Goal: Information Seeking & Learning: Learn about a topic

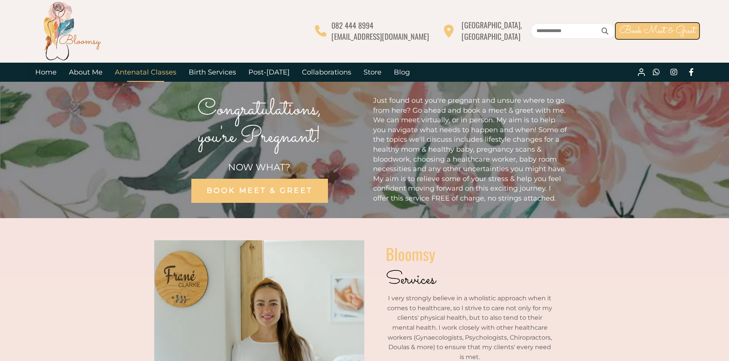
click at [145, 70] on link "Antenatal Classes" at bounding box center [146, 72] width 74 height 19
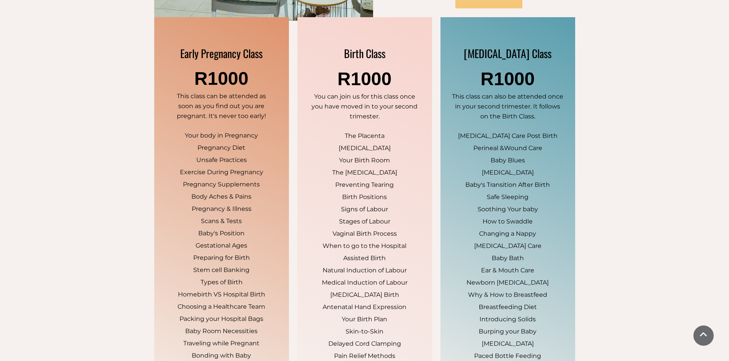
scroll to position [705, 0]
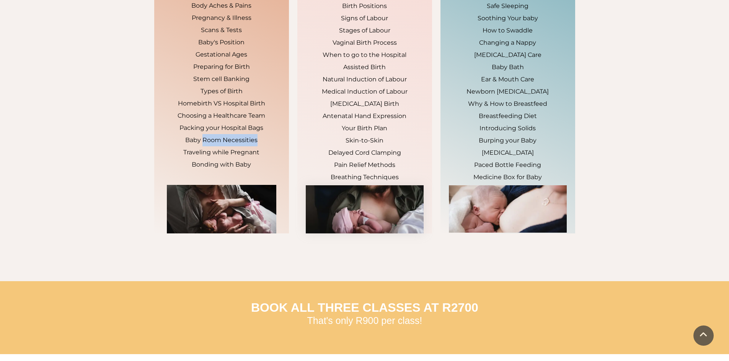
drag, startPoint x: 205, startPoint y: 140, endPoint x: 263, endPoint y: 136, distance: 58.3
click at [263, 136] on p "Baby Room Necessities" at bounding box center [221, 140] width 109 height 12
click at [245, 154] on span "Traveling while Pregnant" at bounding box center [221, 152] width 76 height 7
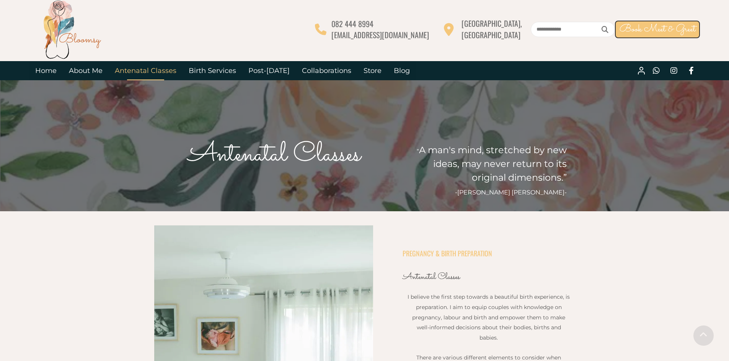
scroll to position [0, 0]
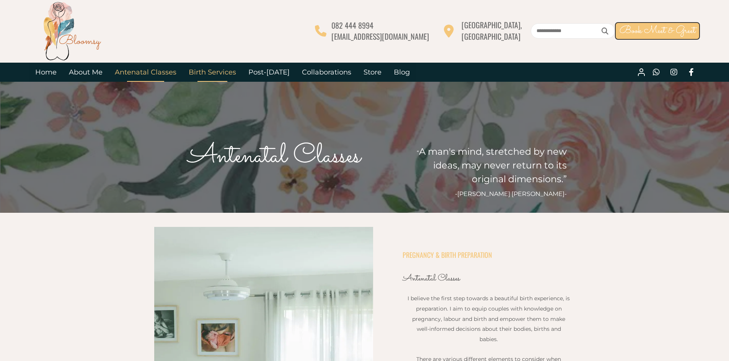
click at [205, 75] on link "Birth Services" at bounding box center [212, 72] width 60 height 19
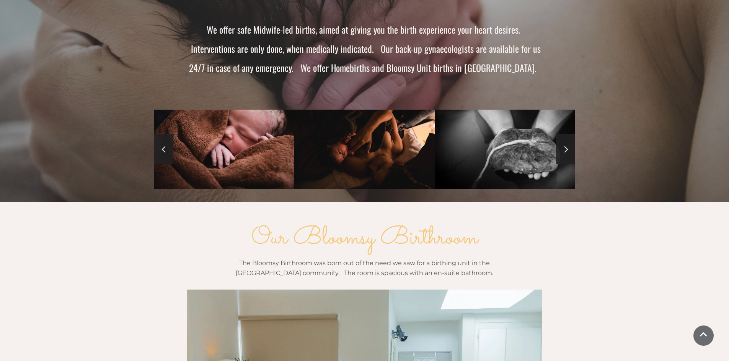
scroll to position [765, 0]
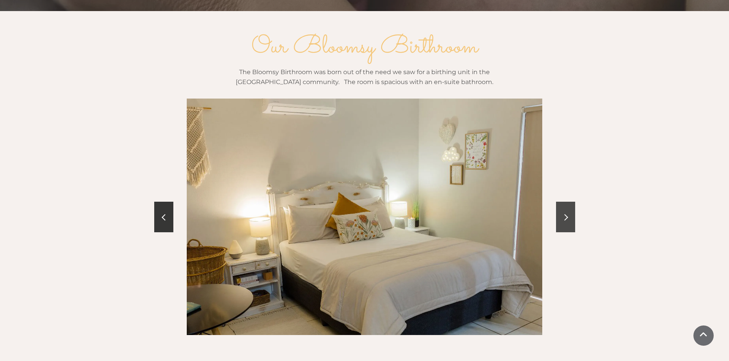
click at [566, 203] on link at bounding box center [565, 217] width 19 height 31
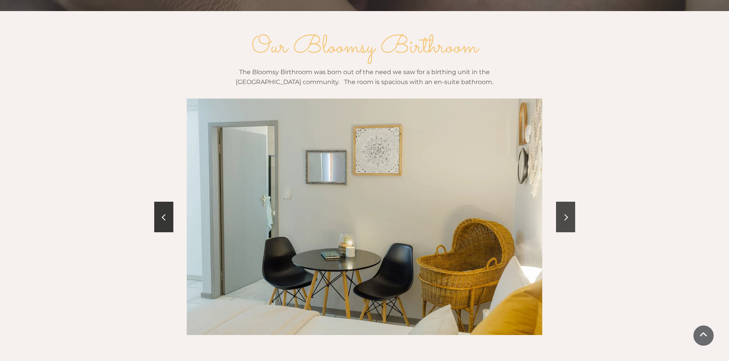
click at [566, 203] on link at bounding box center [565, 217] width 19 height 31
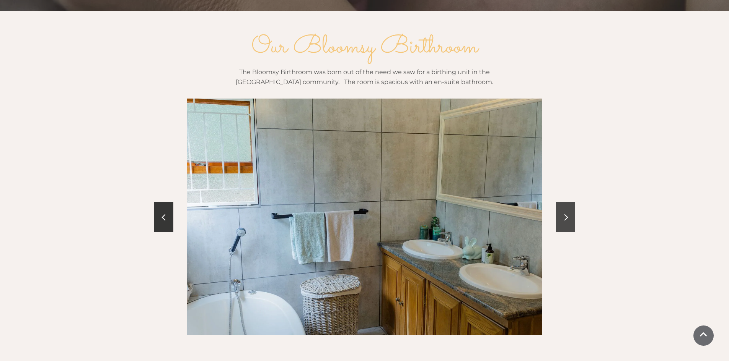
click at [566, 203] on link at bounding box center [565, 217] width 19 height 31
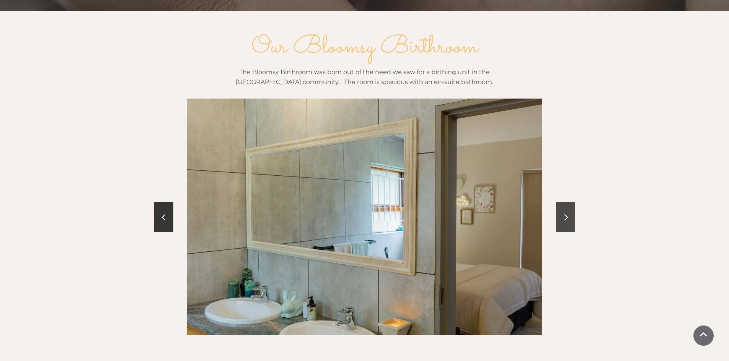
click at [566, 203] on link at bounding box center [565, 217] width 19 height 31
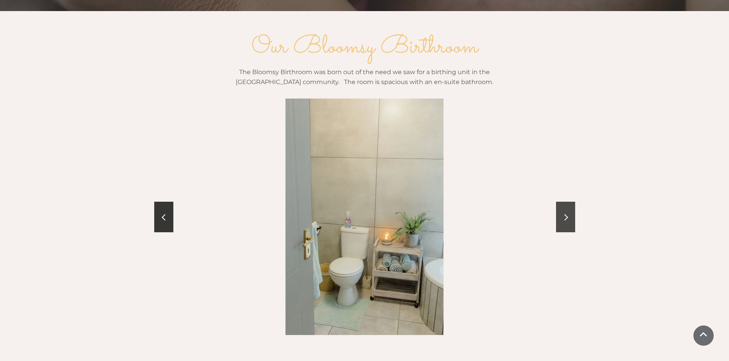
click at [566, 203] on link at bounding box center [565, 217] width 19 height 31
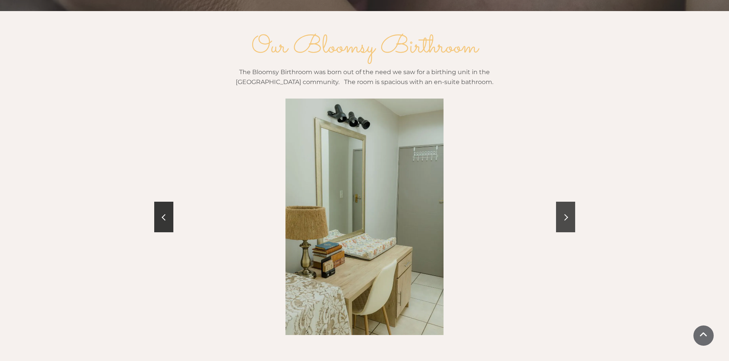
click at [566, 203] on link at bounding box center [565, 217] width 19 height 31
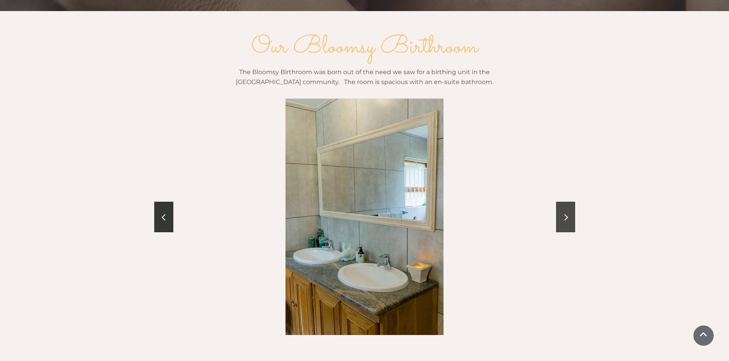
click at [566, 203] on link at bounding box center [565, 217] width 19 height 31
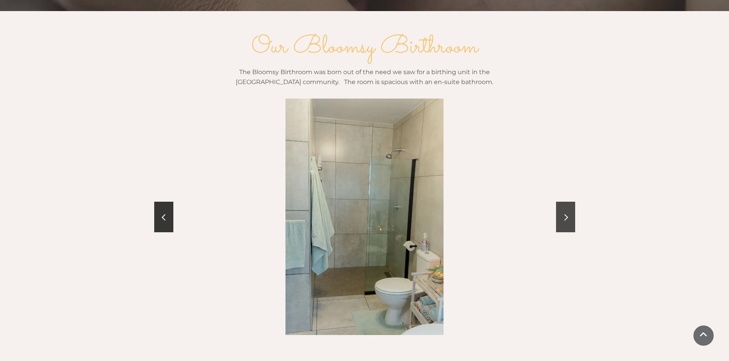
click at [566, 203] on link at bounding box center [565, 217] width 19 height 31
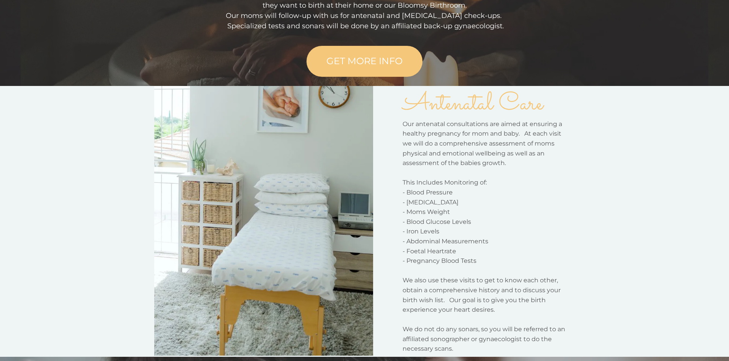
scroll to position [0, 0]
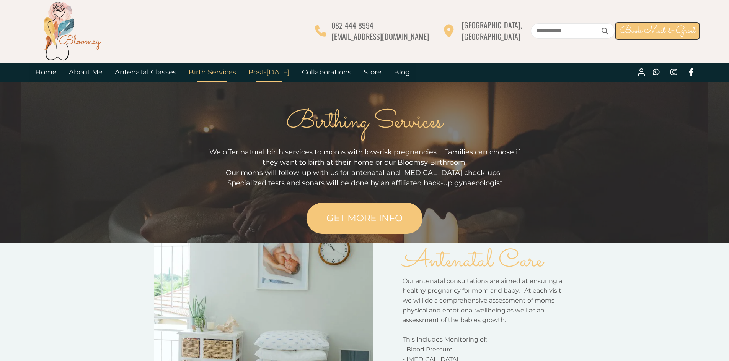
click at [264, 75] on link "Post-[DATE]" at bounding box center [269, 72] width 54 height 19
